Goal: Transaction & Acquisition: Purchase product/service

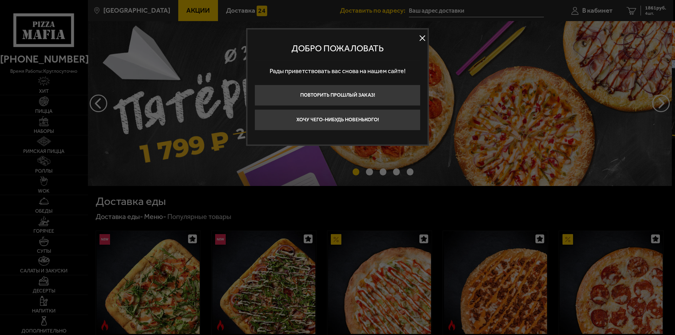
type input "[STREET_ADDRESS]"
click at [419, 39] on button at bounding box center [422, 38] width 11 height 11
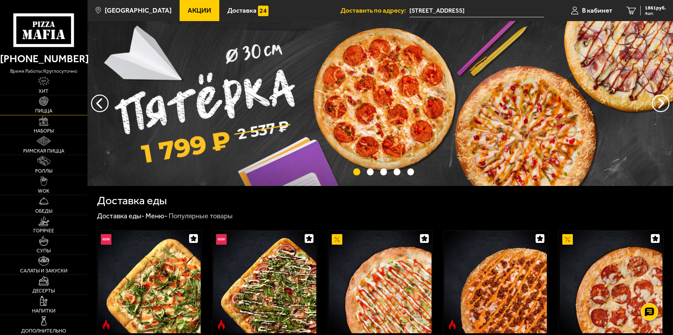
click at [42, 106] on link "Пицца" at bounding box center [44, 105] width 88 height 20
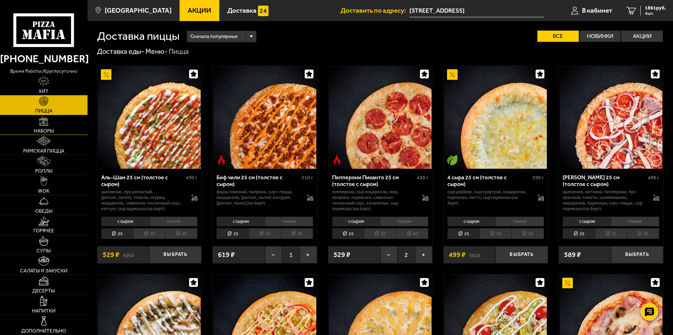
click at [40, 122] on img at bounding box center [44, 121] width 10 height 10
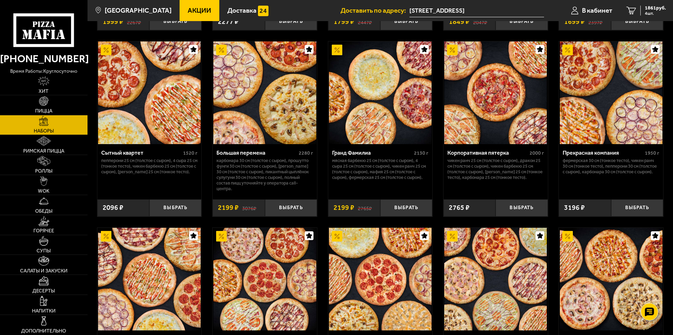
scroll to position [1064, 0]
